Goal: Obtain resource: Download file/media

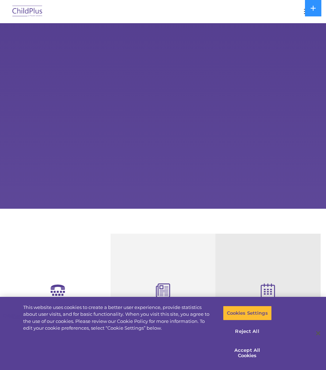
select select "MEDIUM"
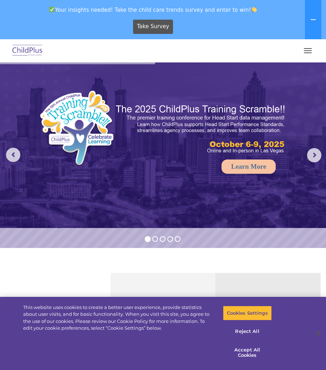
click at [308, 50] on button "button" at bounding box center [307, 50] width 15 height 11
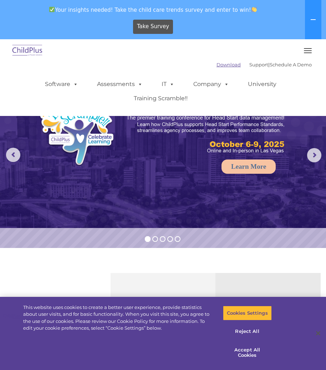
click at [217, 64] on link "Download" at bounding box center [229, 65] width 24 height 6
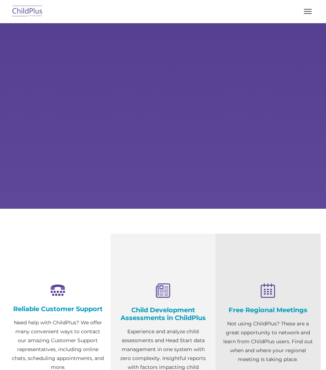
select select "MEDIUM"
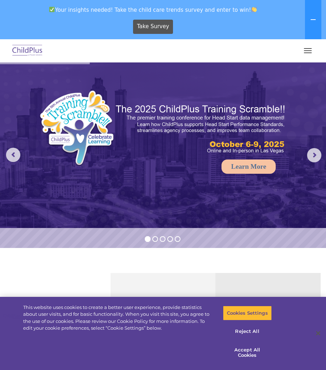
drag, startPoint x: 303, startPoint y: 50, endPoint x: 289, endPoint y: 49, distance: 13.9
click at [303, 49] on button "button" at bounding box center [307, 50] width 15 height 11
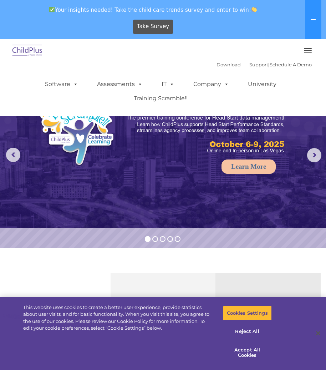
click at [200, 62] on div "Download Support | Schedule A Demo  MENU MENU Software ChildPlus: The original…" at bounding box center [163, 86] width 308 height 54
click at [217, 65] on link "Download" at bounding box center [229, 65] width 24 height 6
